Goal: Subscribe to service/newsletter

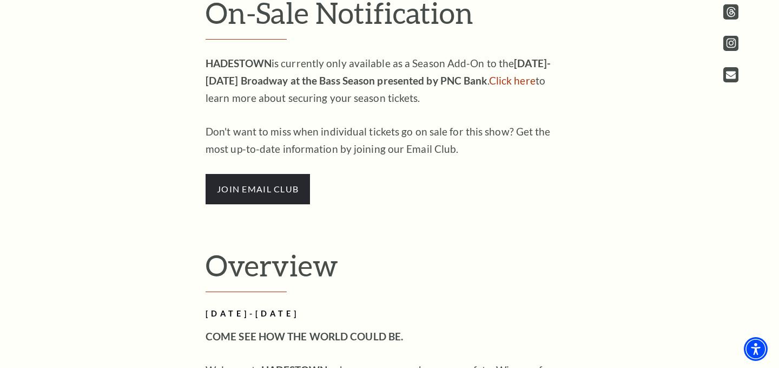
scroll to position [524, 0]
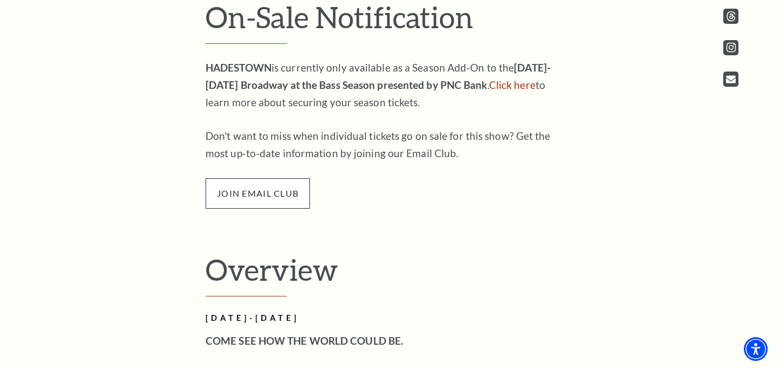
click at [298, 194] on span "join email club" at bounding box center [258, 193] width 104 height 30
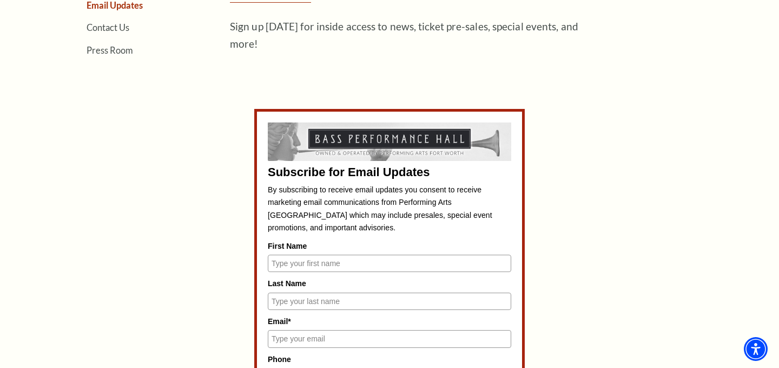
scroll to position [402, 0]
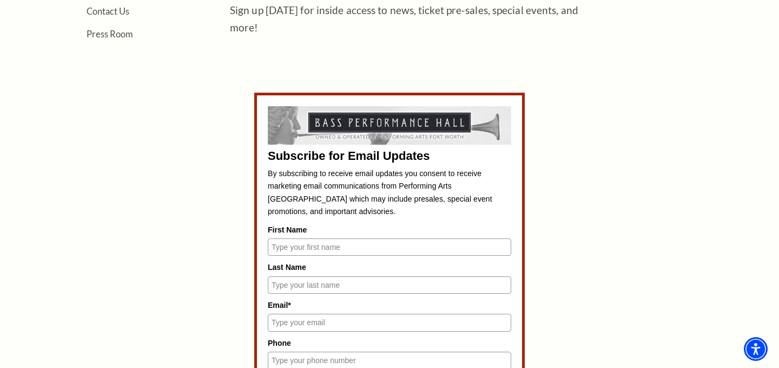
click at [322, 249] on input "First Name" at bounding box center [390, 246] width 244 height 17
type input "Sarah"
type input "Oyegoke"
type input "sarah_oyeg@yahoo.com"
type input "2145857375"
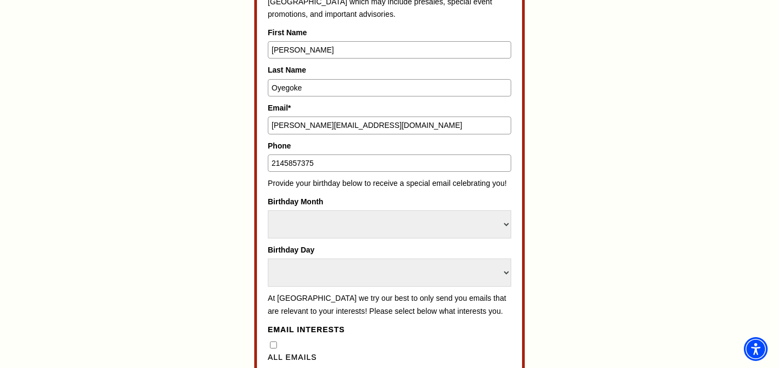
scroll to position [600, 0]
click at [353, 224] on select "Select Month January February March April May June July August September Octobe…" at bounding box center [390, 223] width 244 height 28
select select "December"
click at [338, 266] on select "Select Day 1 2 3 4 5 6 7 8 9 10 11 12 13 14 15 16 17 18 19 20 21 22 23 24 25 26…" at bounding box center [390, 272] width 244 height 28
select select "23"
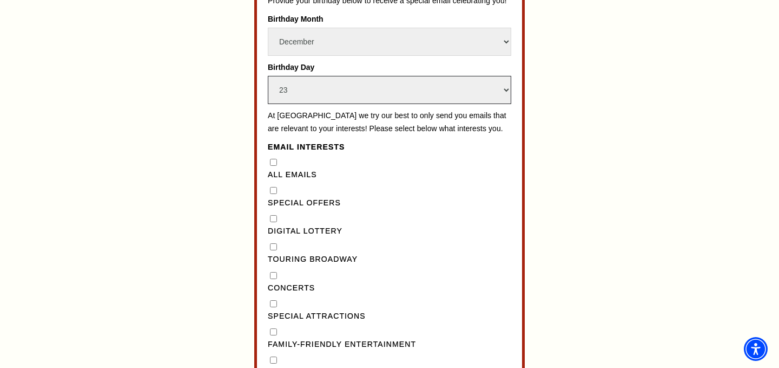
scroll to position [795, 0]
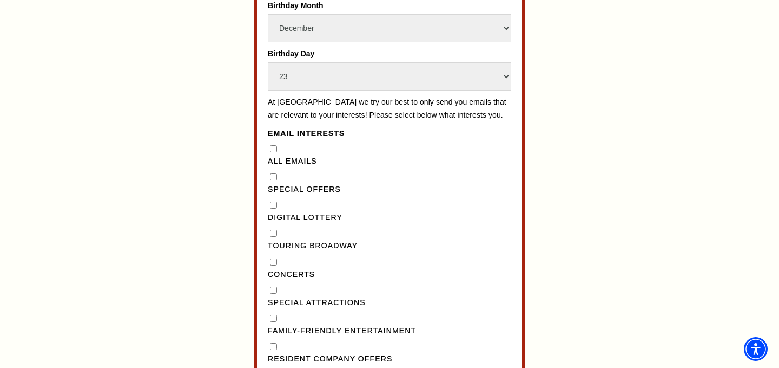
click at [272, 265] on input "Concerts" at bounding box center [273, 261] width 7 height 7
checkbox input "true"
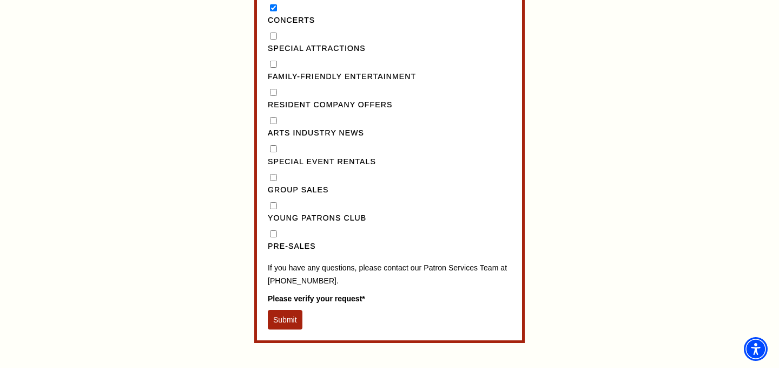
scroll to position [1115, 0]
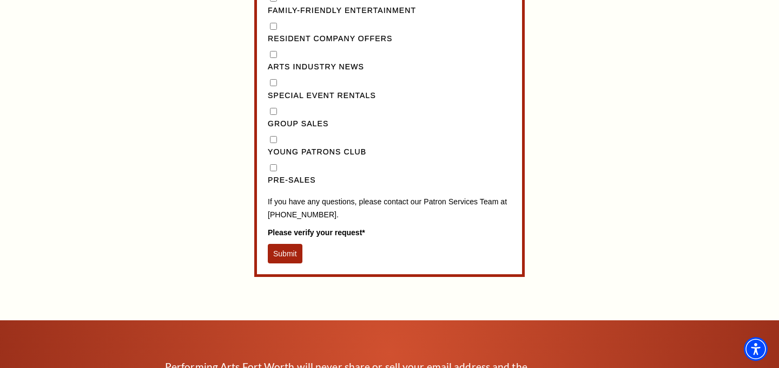
click at [274, 171] on input "Pre-Sales" at bounding box center [273, 167] width 7 height 7
checkbox input "true"
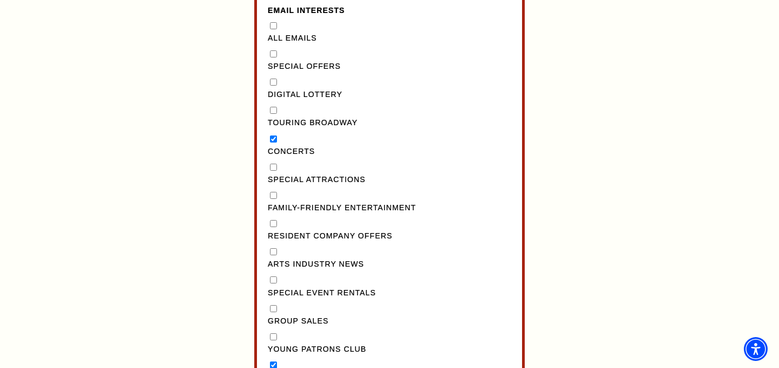
scroll to position [898, 0]
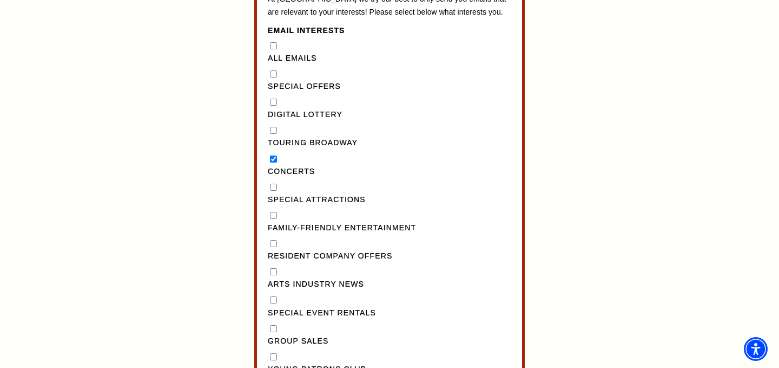
click at [273, 134] on Broadway"] "Touring Broadway" at bounding box center [273, 130] width 7 height 7
checkbox Broadway"] "true"
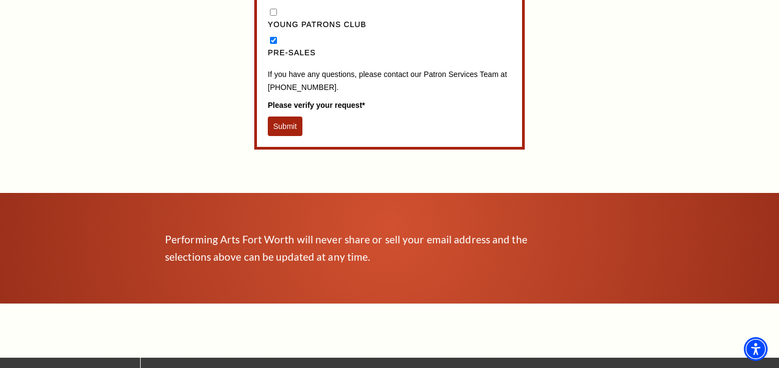
scroll to position [1265, 0]
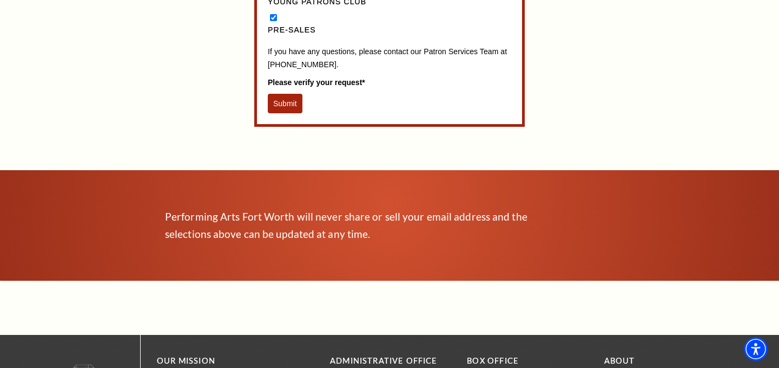
click at [287, 113] on button "Submit" at bounding box center [285, 103] width 35 height 19
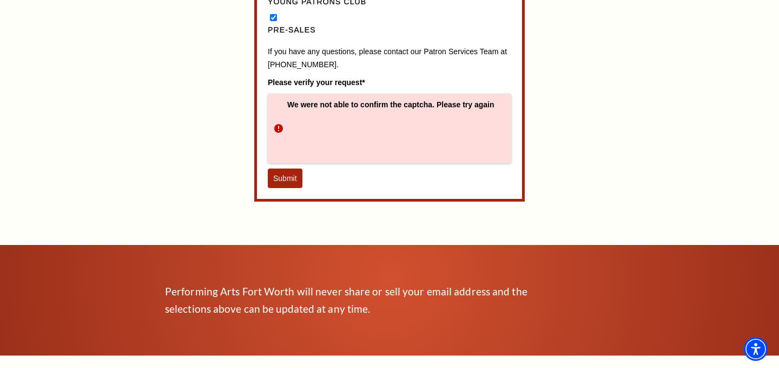
click at [285, 188] on button "Submit" at bounding box center [285, 177] width 35 height 19
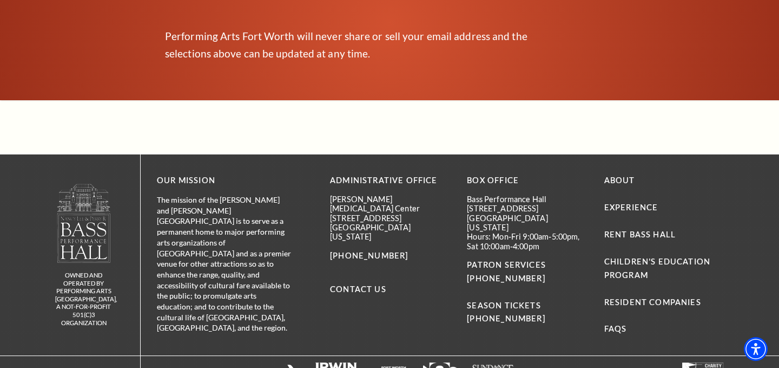
scroll to position [573, 0]
